Goal: Information Seeking & Learning: Learn about a topic

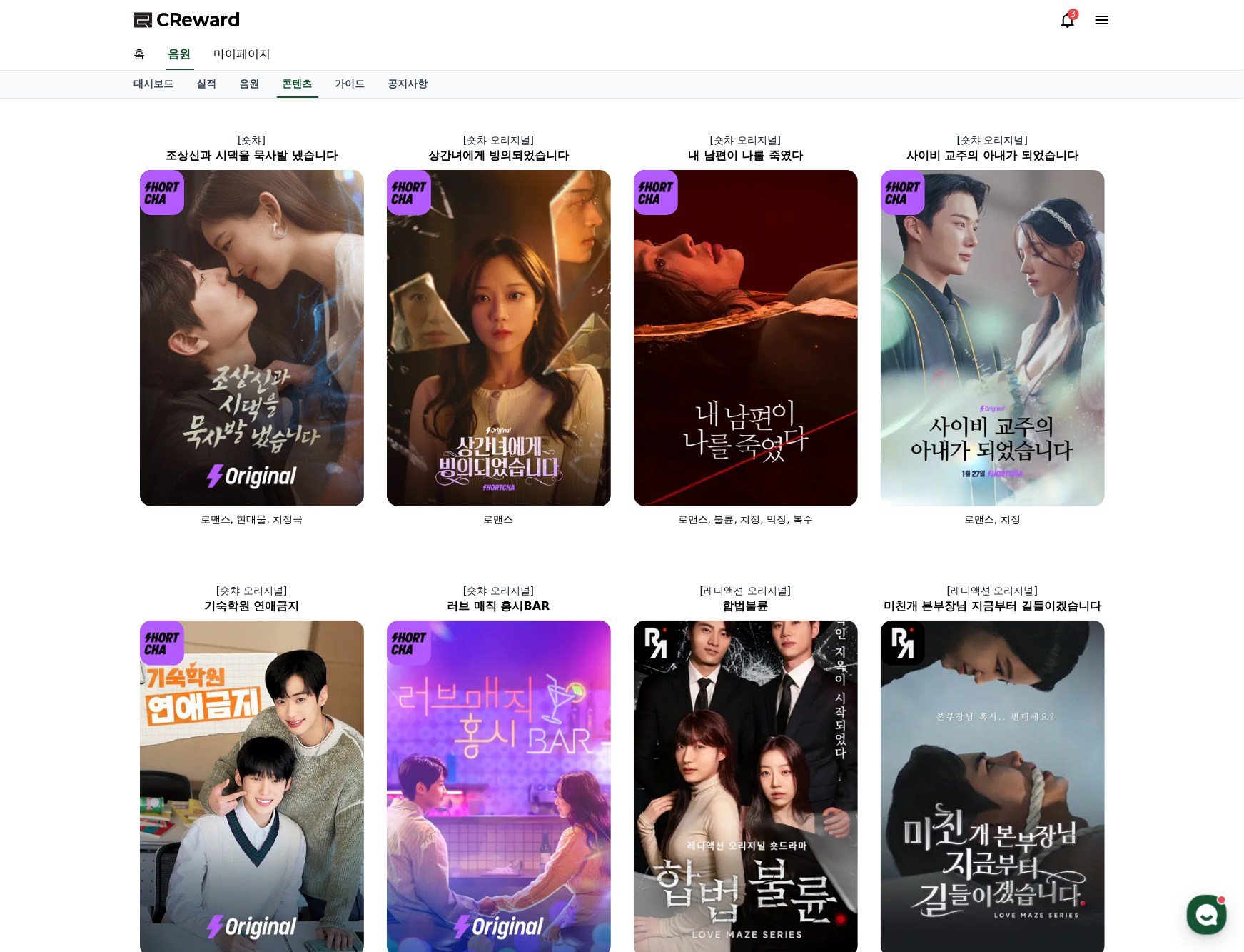
click at [70, 734] on div "[숏챠] 조상신과 시댁을 묵사발 냈습니다 로맨스, 현대물, 치정극 [숏챠 오리지널] 상간녀에게 빙의되었습니다 로맨스 [숏챠 오리지널] 내 남편…" at bounding box center [622, 771] width 1244 height 1346
click at [423, 84] on link "공지사항" at bounding box center [408, 84] width 63 height 27
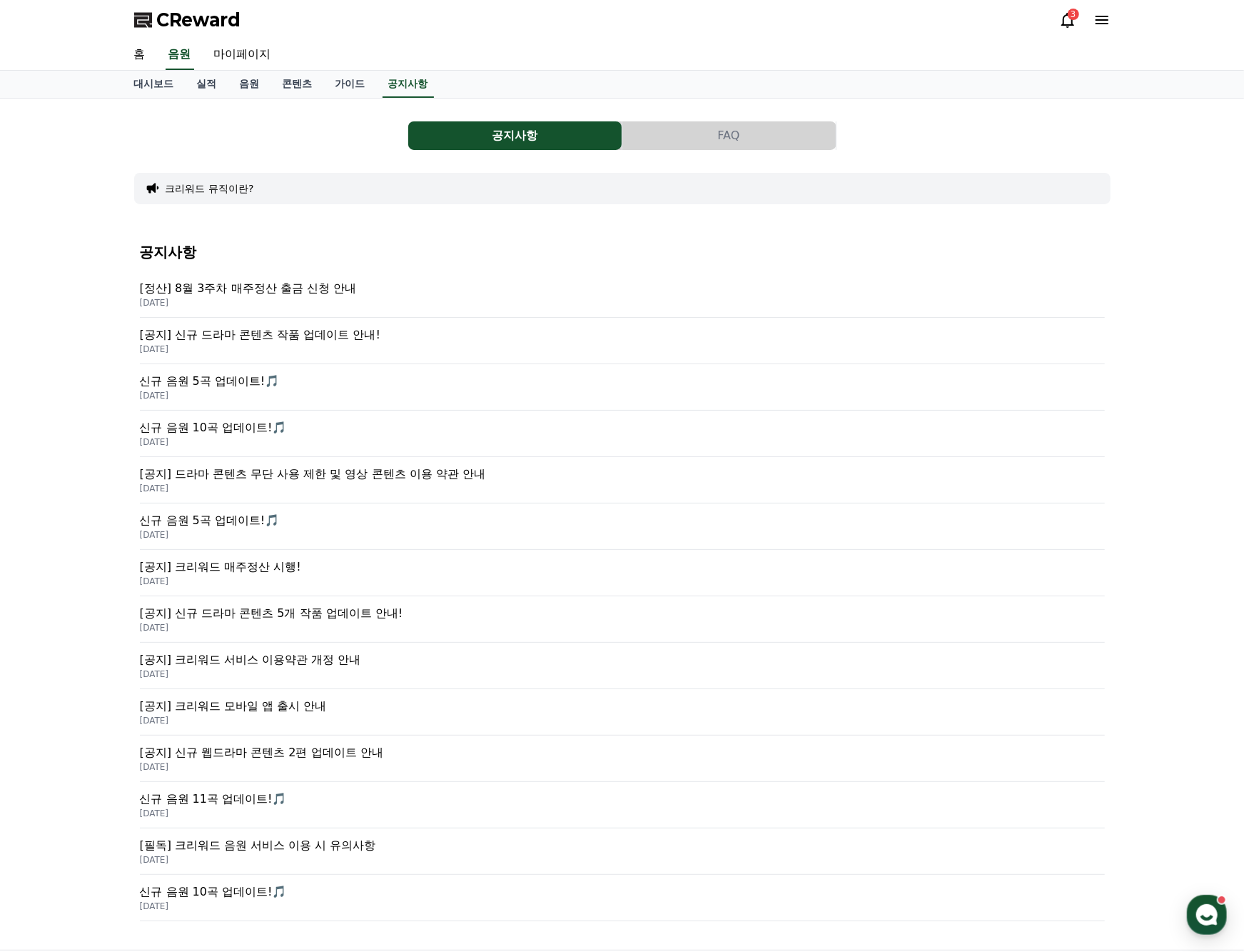
click at [298, 345] on p "2025-08-25" at bounding box center [622, 349] width 965 height 11
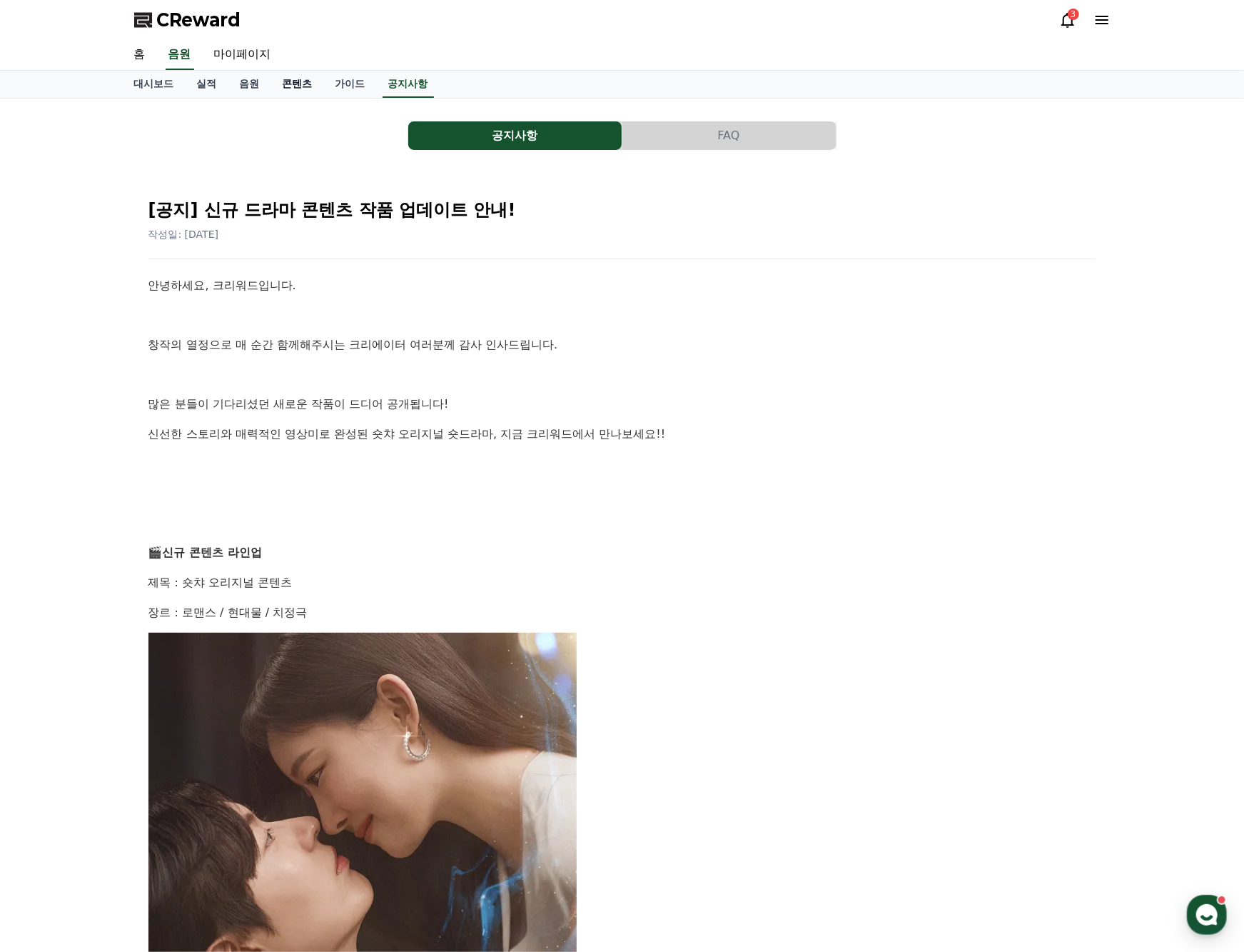
click at [302, 80] on link "콘텐츠" at bounding box center [298, 84] width 53 height 27
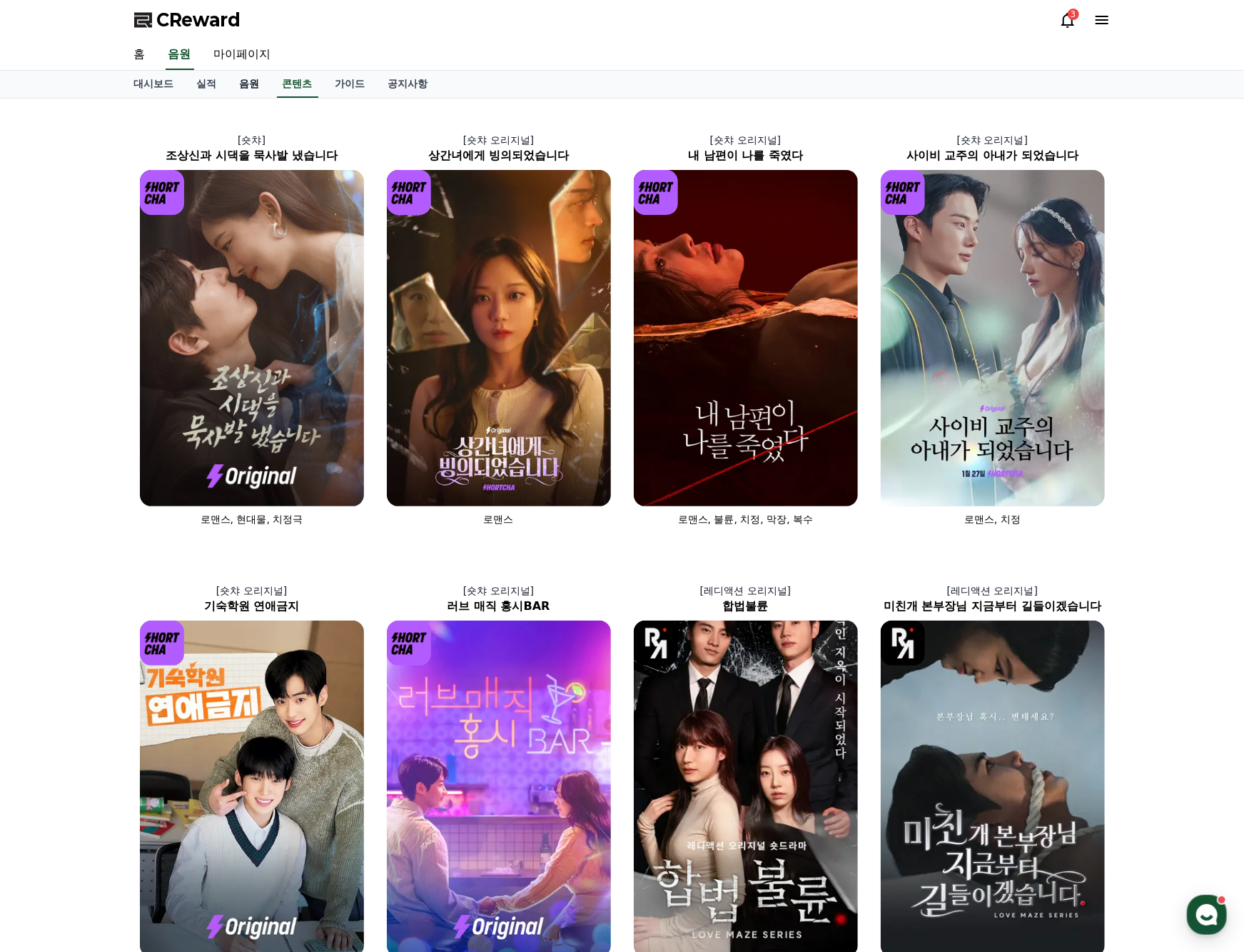
click at [250, 80] on link "음원" at bounding box center [250, 84] width 43 height 27
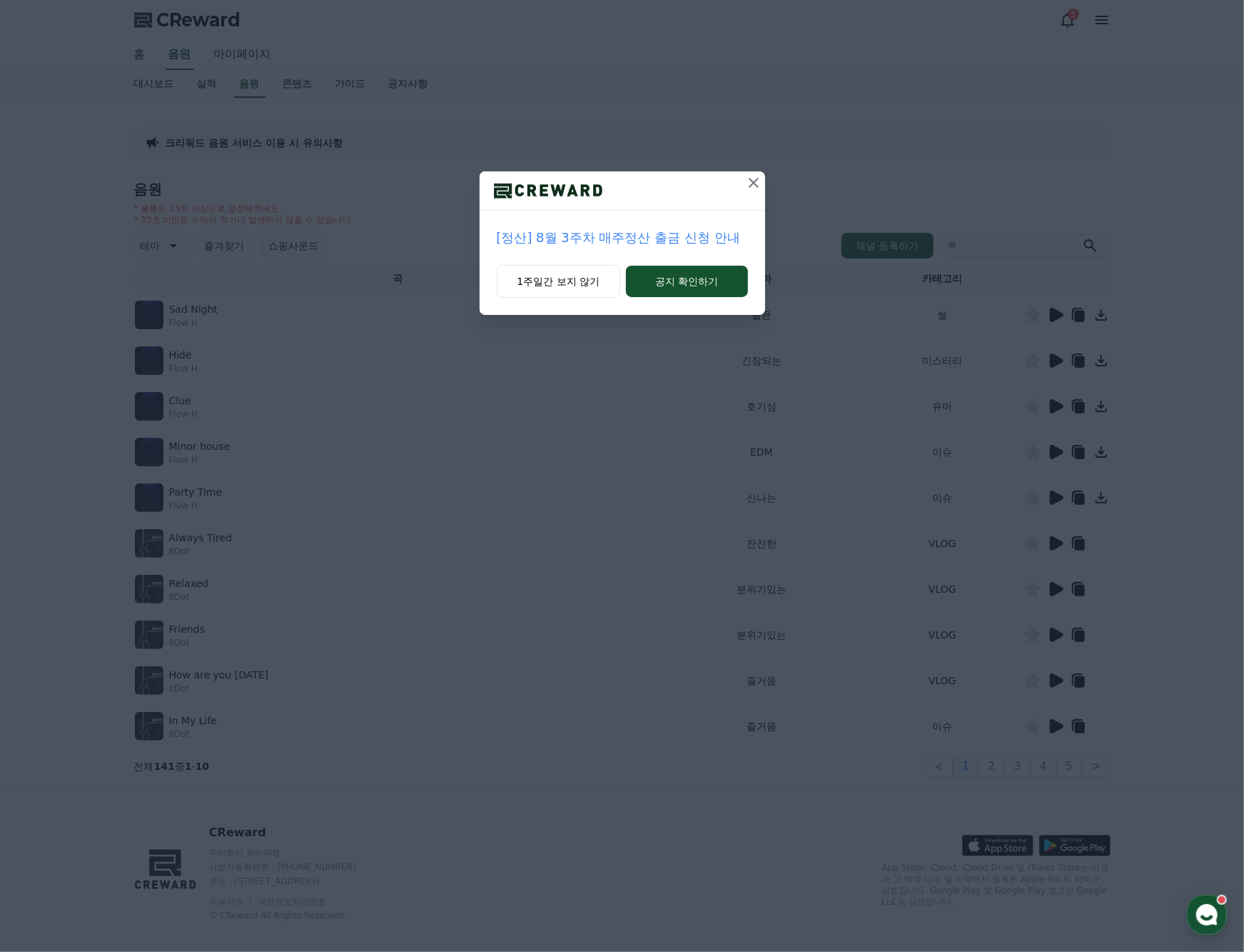
click at [752, 176] on icon at bounding box center [754, 182] width 17 height 17
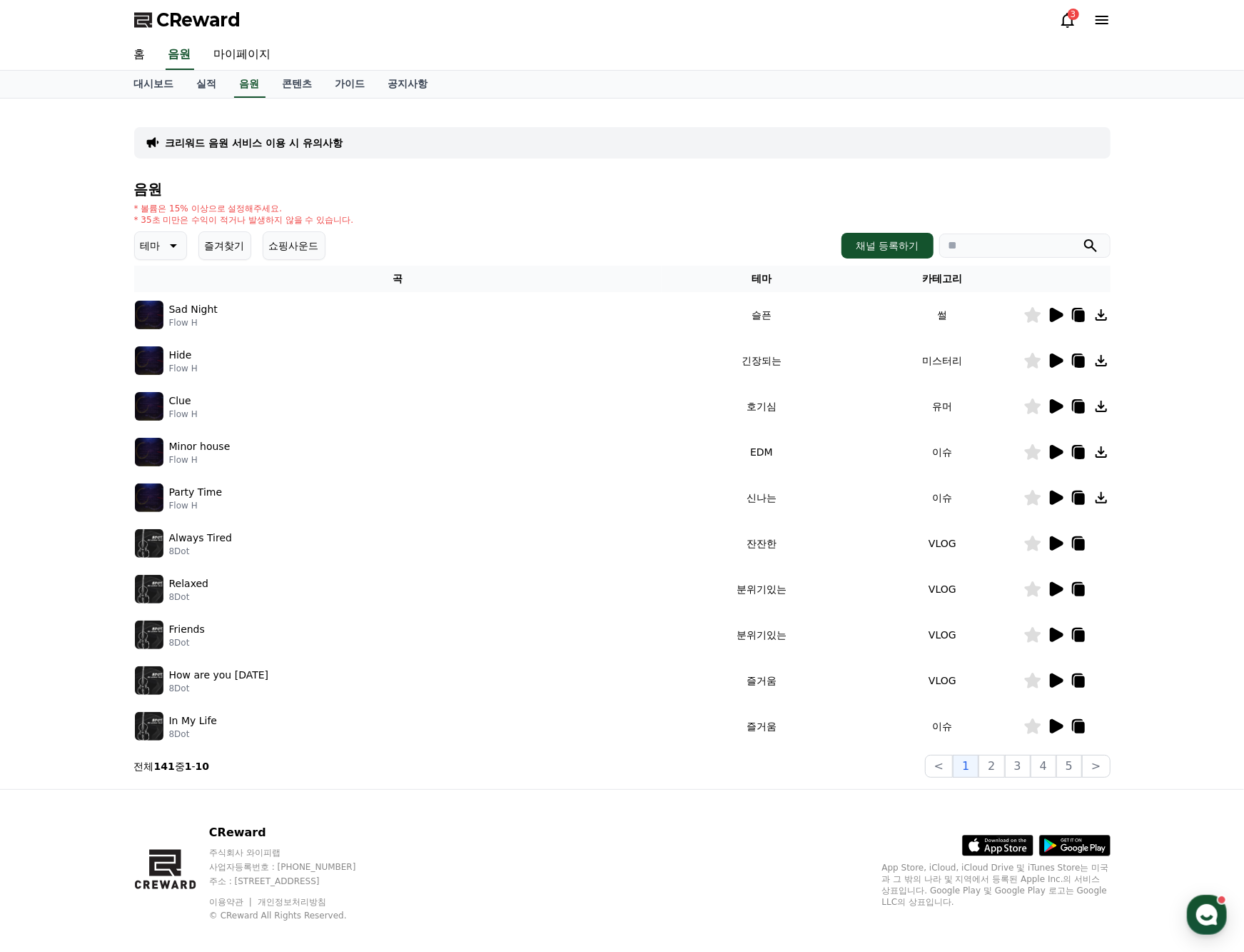
click at [818, 129] on div "크리워드 음원 서비스 이용 시 유의사항" at bounding box center [622, 142] width 976 height 32
click at [303, 81] on link "콘텐츠" at bounding box center [298, 84] width 53 height 27
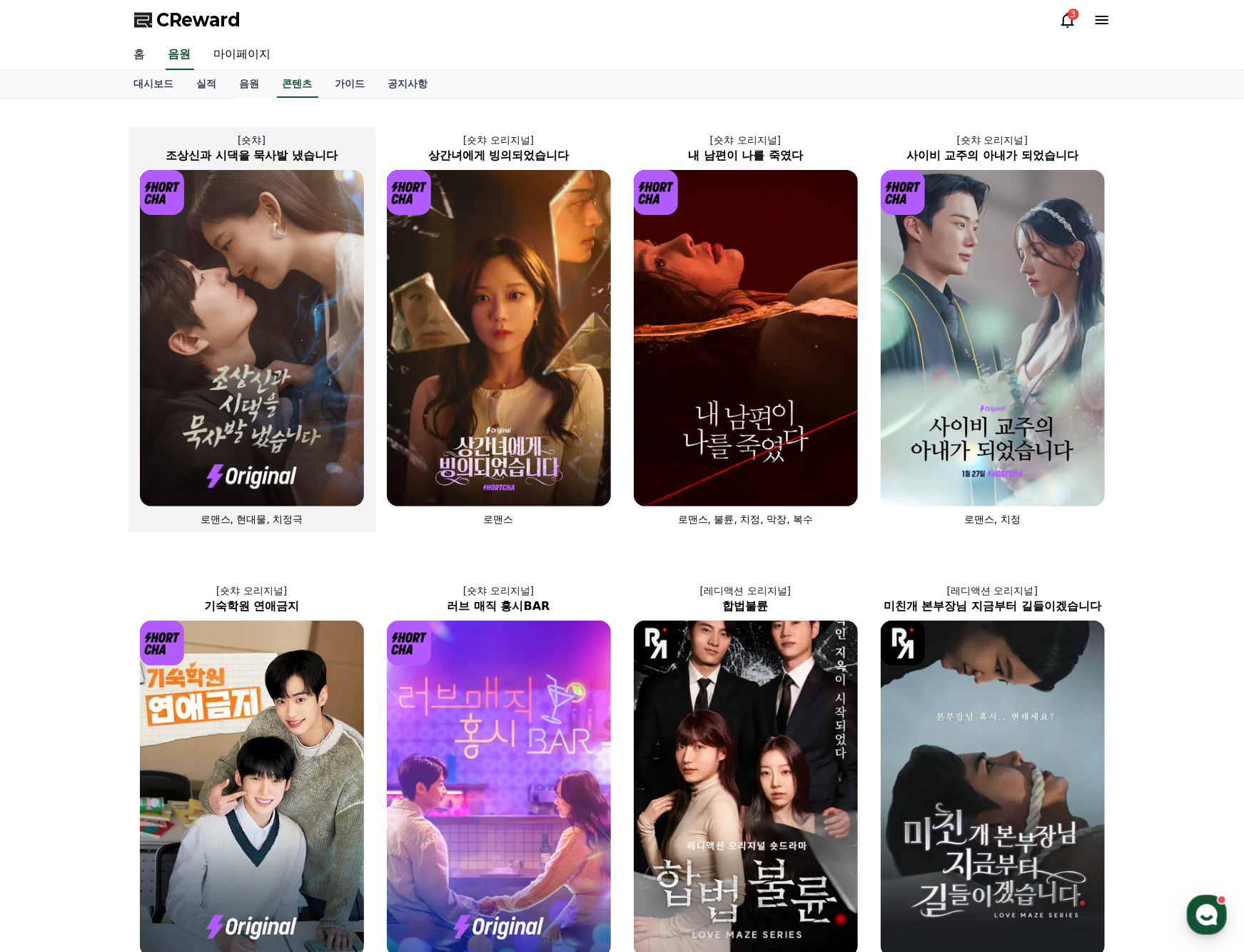
click at [272, 341] on img at bounding box center [252, 338] width 224 height 336
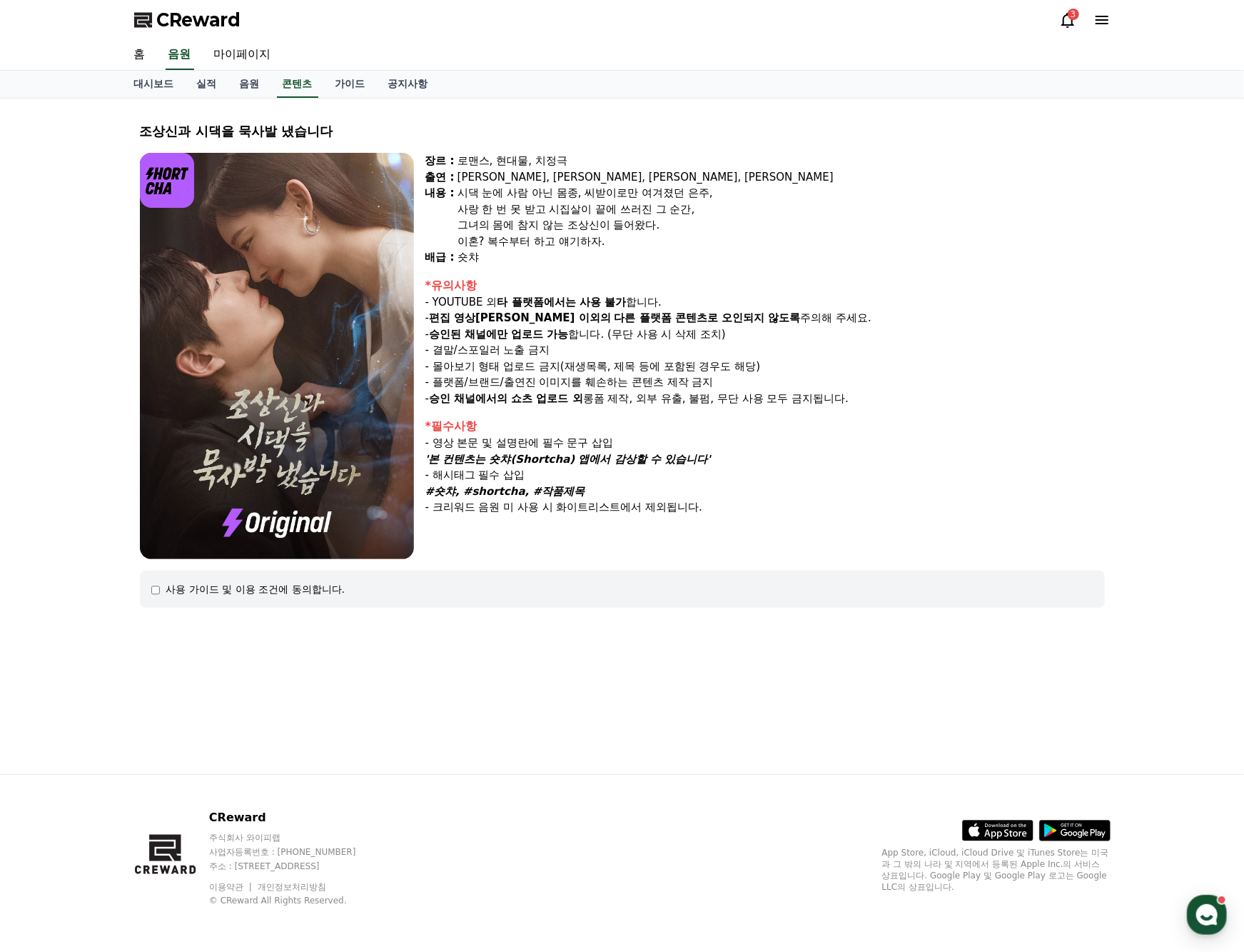
select select
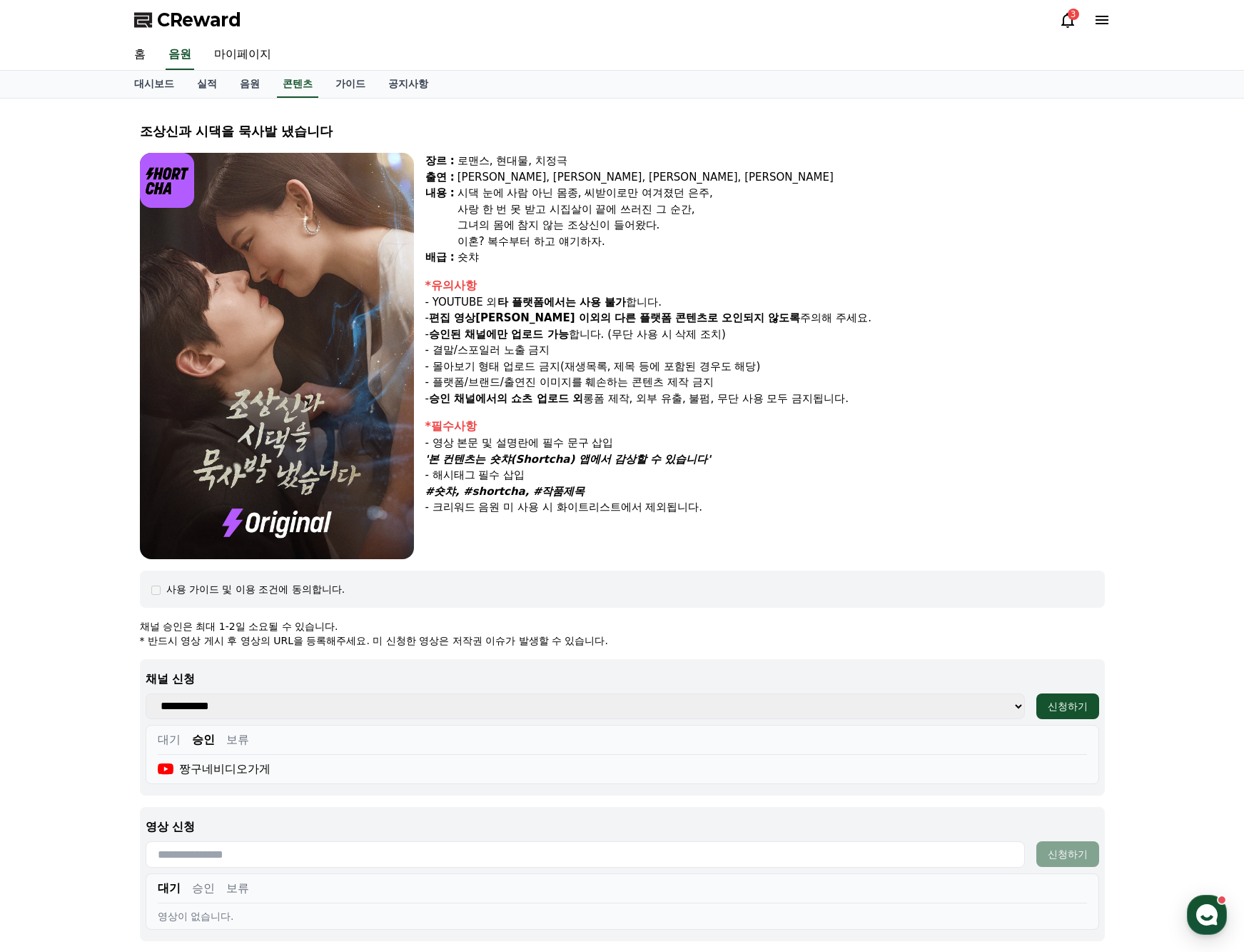
select select
